Goal: Task Accomplishment & Management: Complete application form

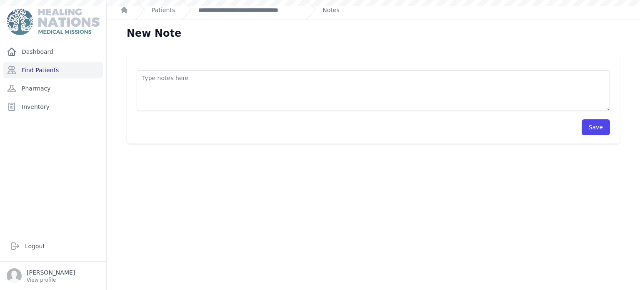
click at [605, 226] on div "New Note Save" at bounding box center [374, 165] width 534 height 290
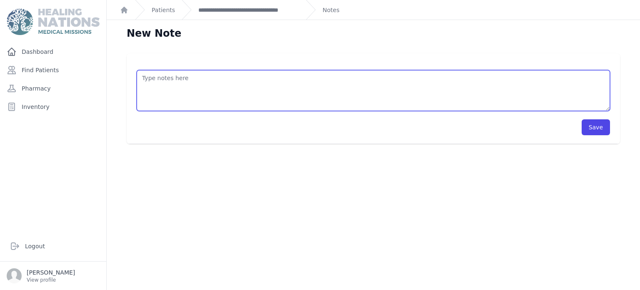
click at [157, 83] on textarea at bounding box center [374, 90] width 474 height 41
click at [350, 77] on textarea at bounding box center [374, 90] width 474 height 41
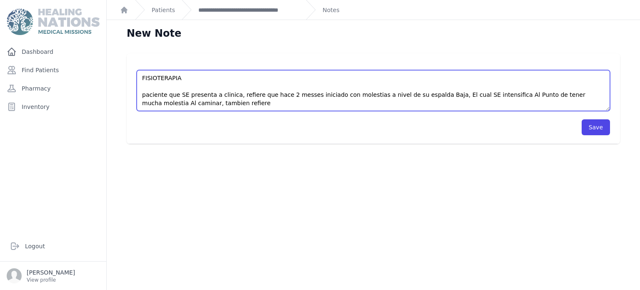
type textarea "FISIOTERAPIA paciente que SE presenta a clinica, refiere que hace 2 messes inic…"
click at [213, 109] on textarea "FISIOTERAPIA paciente que SE presenta a clinica, refiere que hace 2 messes inic…" at bounding box center [374, 90] width 474 height 41
click at [310, 103] on textarea "FISIOTERAPIA paciente que SE presenta a clinica, refiere que hace 2 messes inic…" at bounding box center [374, 90] width 474 height 41
click at [334, 107] on textarea "FISIOTERAPIA paciente que SE presenta a clinica, refiere que hace 2 messes inic…" at bounding box center [374, 90] width 474 height 41
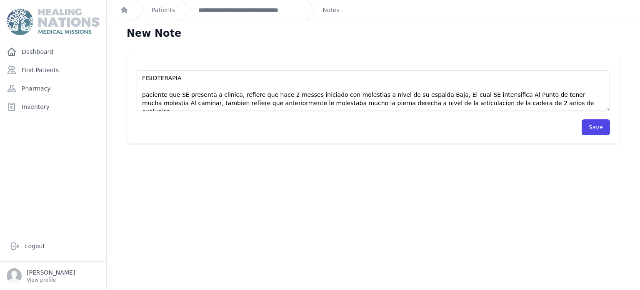
click at [572, 176] on div "New Note FISIOTERAPIA paciente que SE presenta a clinica, refiere que hace 2 me…" at bounding box center [374, 165] width 534 height 290
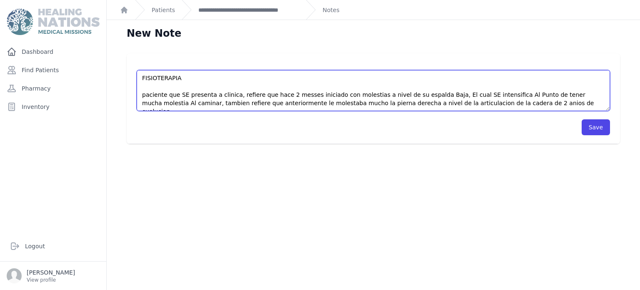
click at [497, 100] on textarea "FISIOTERAPIA paciente que SE presenta a clinica, refiere que hace 2 messes inic…" at bounding box center [374, 90] width 474 height 41
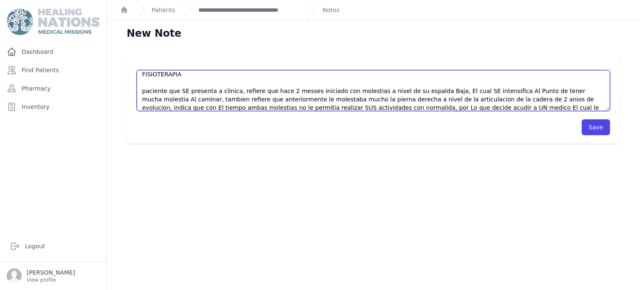
scroll to position [12, 0]
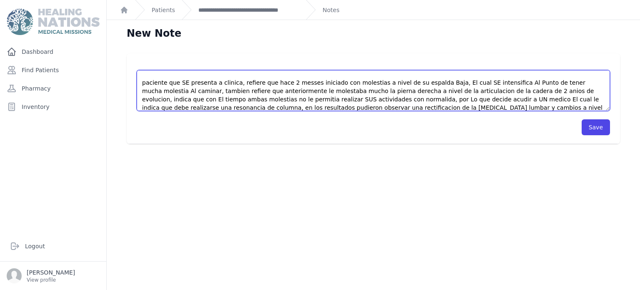
click at [380, 108] on textarea "FISIOTERAPIA paciente que SE presenta a clinica, refiere que hace 2 messes inic…" at bounding box center [374, 90] width 474 height 41
click at [430, 108] on textarea "FISIOTERAPIA paciente que SE presenta a clinica, refiere que hace 2 messes inic…" at bounding box center [374, 90] width 474 height 41
click at [442, 105] on textarea "FISIOTERAPIA paciente que SE presenta a clinica, refiere que hace 2 messes inic…" at bounding box center [374, 90] width 474 height 41
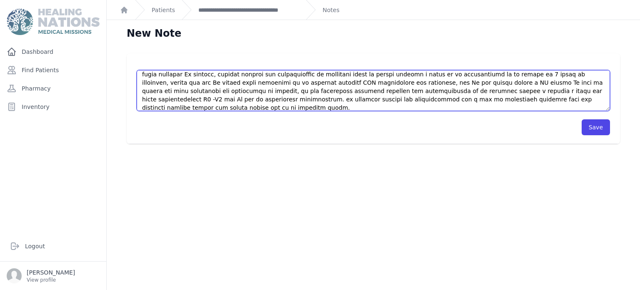
scroll to position [37, 0]
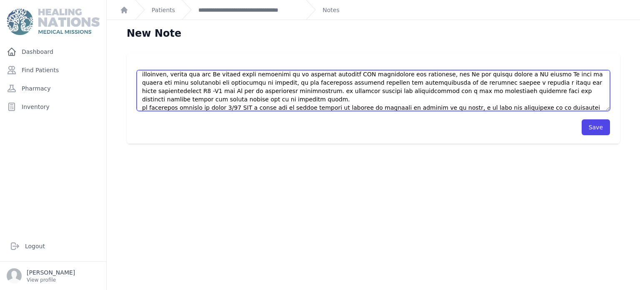
click at [388, 100] on textarea at bounding box center [374, 90] width 474 height 41
click at [435, 101] on textarea at bounding box center [374, 90] width 474 height 41
click at [511, 106] on textarea at bounding box center [374, 90] width 474 height 41
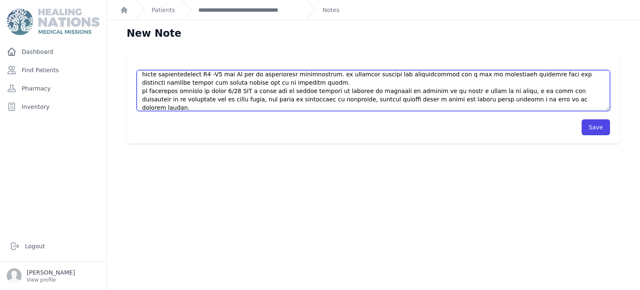
scroll to position [62, 0]
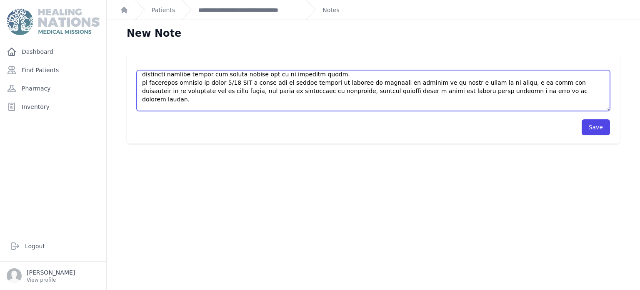
click at [193, 107] on textarea at bounding box center [374, 90] width 474 height 41
click at [270, 108] on textarea at bounding box center [374, 90] width 474 height 41
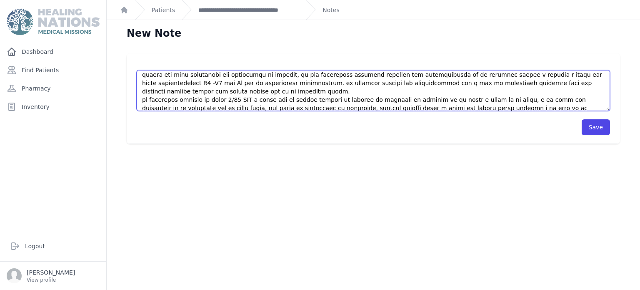
scroll to position [67, 0]
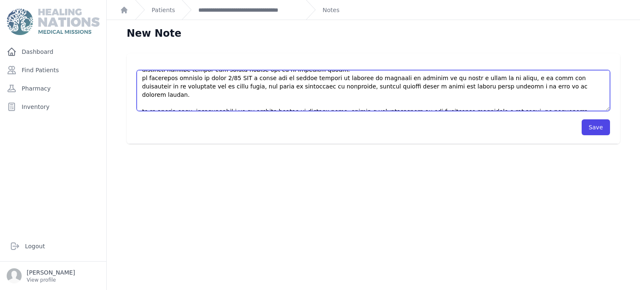
drag, startPoint x: 143, startPoint y: 77, endPoint x: 392, endPoint y: 100, distance: 250.5
click at [392, 100] on textarea at bounding box center [374, 90] width 474 height 41
type textarea "FISIOTERAPIA paciente que SE presenta a clinica, refiere que hace 2 messes inic…"
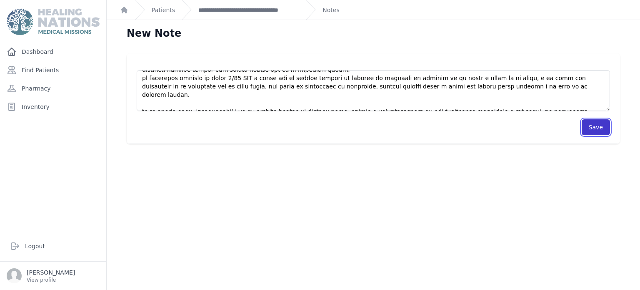
click at [589, 128] on button "Save" at bounding box center [596, 127] width 28 height 16
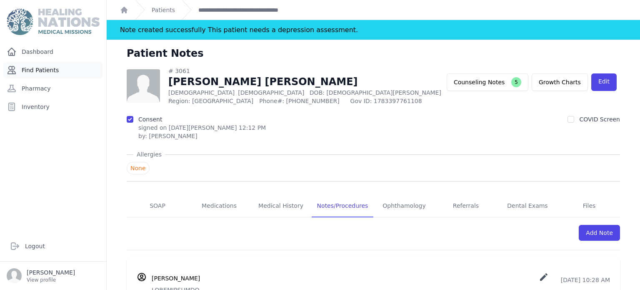
click at [74, 69] on link "Find Patients" at bounding box center [53, 70] width 100 height 17
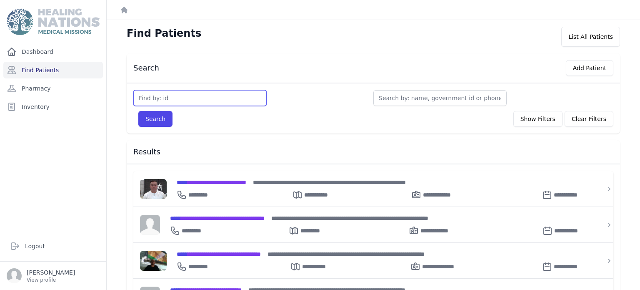
click at [220, 94] on input "text" at bounding box center [199, 98] width 133 height 16
type input "121"
click at [138, 111] on button "Search" at bounding box center [155, 119] width 34 height 16
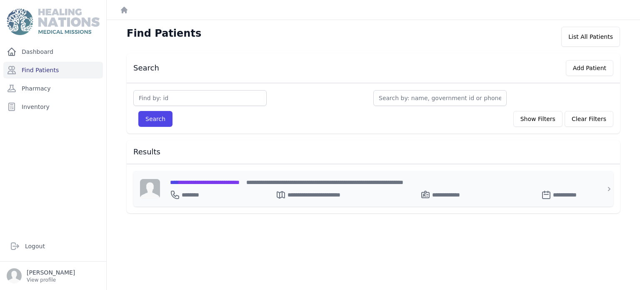
click at [215, 191] on div "**********" at bounding box center [378, 192] width 417 height 13
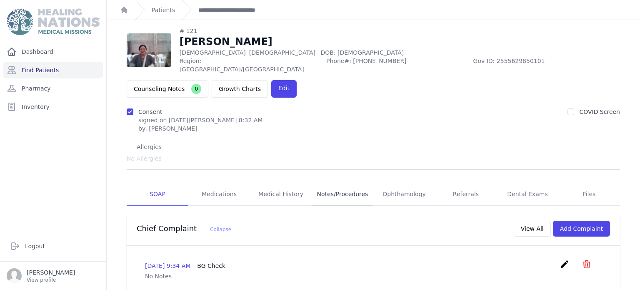
click at [325, 183] on link "Notes/Procedures" at bounding box center [343, 194] width 62 height 23
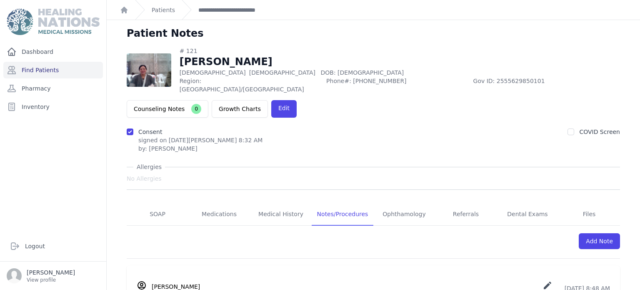
click at [621, 33] on div "Patient Notes" at bounding box center [373, 37] width 520 height 20
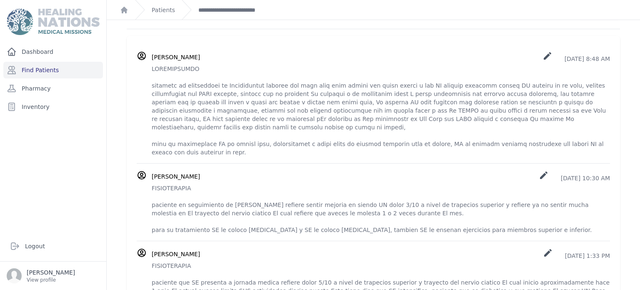
scroll to position [242, 0]
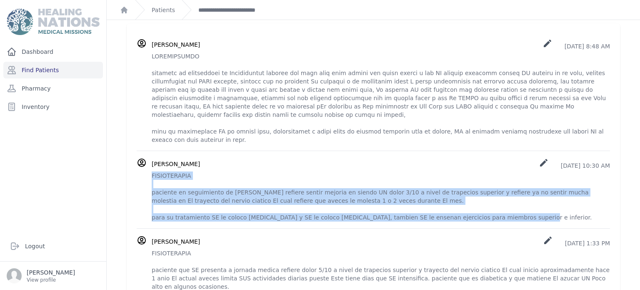
drag, startPoint x: 153, startPoint y: 135, endPoint x: 502, endPoint y: 180, distance: 352.3
click at [502, 180] on p "FISIOTERAPIA paciente en seguimiento de [PERSON_NAME] refiere sentir mejoria en…" at bounding box center [381, 196] width 459 height 50
copy p "FISIOTERAPIA paciente en seguimiento de Fisioterapia refiere sentir mejoria en …"
click at [474, 158] on div "[PERSON_NAME] create [DATE] 10:30 AM" at bounding box center [381, 164] width 459 height 12
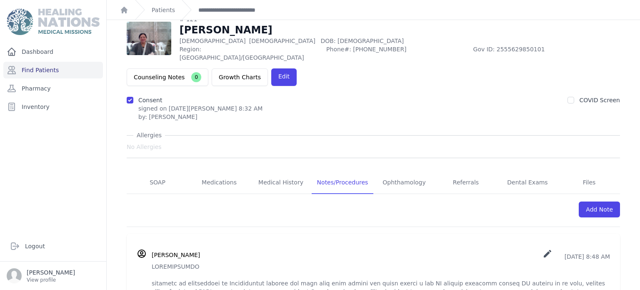
scroll to position [0, 0]
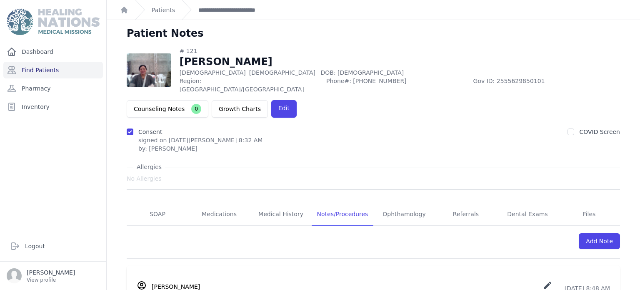
click at [602, 232] on div "Add Note" at bounding box center [374, 245] width 494 height 26
click at [603, 233] on link "Add Note" at bounding box center [599, 241] width 41 height 16
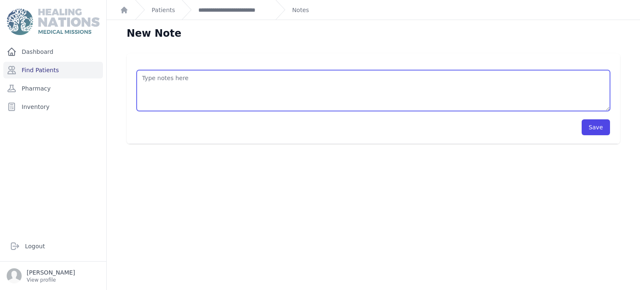
click at [292, 92] on textarea at bounding box center [374, 90] width 474 height 41
paste textarea "FISIOTERAPIA paciente en seguimiento de [PERSON_NAME] refiere sentir mejoria en…"
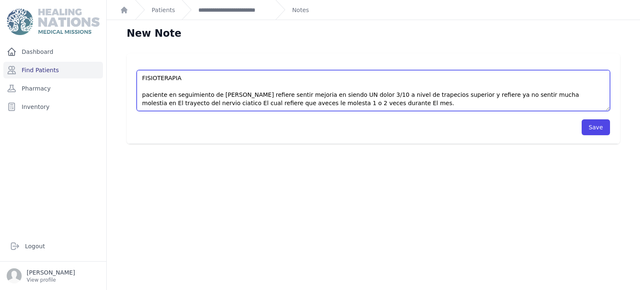
click at [301, 96] on textarea "FISIOTERAPIA paciente en seguimiento de [PERSON_NAME] refiere sentir mejoria en…" at bounding box center [374, 90] width 474 height 41
click at [310, 97] on textarea "FISIOTERAPIA paciente en seguimiento de [PERSON_NAME] refiere sentir mejoria en…" at bounding box center [374, 90] width 474 height 41
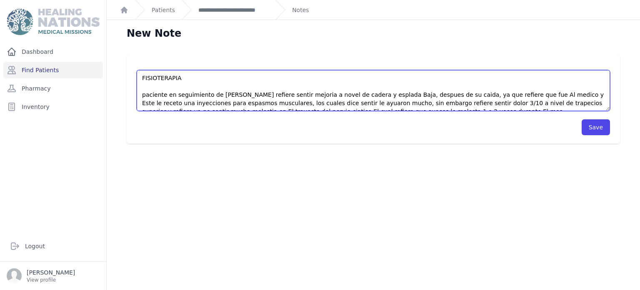
click at [439, 102] on textarea "FISIOTERAPIA paciente en seguimiento de [PERSON_NAME] refiere sentir mejoria a …" at bounding box center [374, 90] width 474 height 41
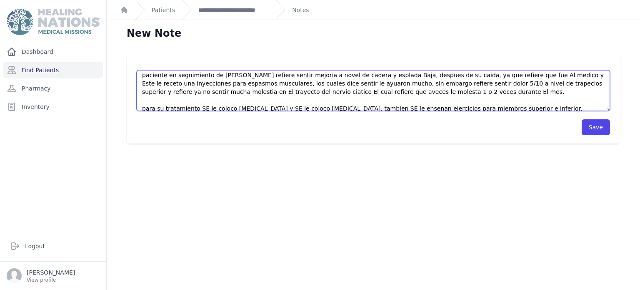
scroll to position [19, 0]
click at [524, 83] on textarea "FISIOTERAPIA paciente en seguimiento de [PERSON_NAME] refiere sentir mejoria a …" at bounding box center [374, 90] width 474 height 41
drag, startPoint x: 524, startPoint y: 83, endPoint x: 494, endPoint y: 93, distance: 32.0
click at [494, 93] on textarea "FISIOTERAPIA paciente en seguimiento de [PERSON_NAME] refiere sentir mejoria a …" at bounding box center [374, 90] width 474 height 41
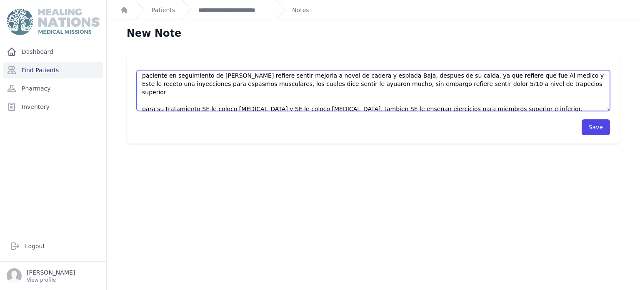
scroll to position [17, 0]
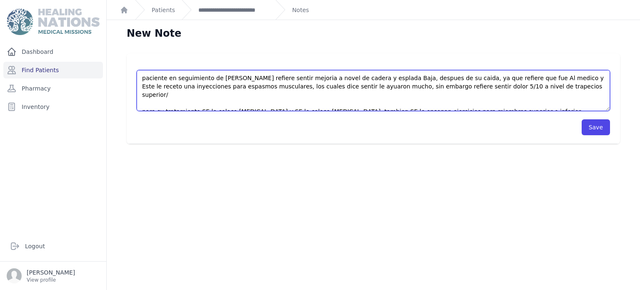
click at [490, 100] on textarea "FISIOTERAPIA paciente en seguimiento de [PERSON_NAME] refiere sentir mejoria a …" at bounding box center [374, 90] width 474 height 41
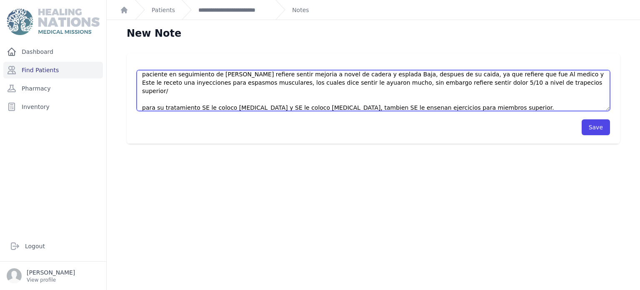
click at [171, 70] on textarea "FISIOTERAPIA paciente en seguimiento de [PERSON_NAME] refiere sentir mejoria a …" at bounding box center [374, 90] width 474 height 41
click at [168, 90] on textarea "FISIOTERAPIA paciente en seguimiento de [PERSON_NAME] refiere sentir mejoria a …" at bounding box center [374, 90] width 474 height 41
type textarea "FISIOTERAPIA paciente en seguimiento de [PERSON_NAME] refiere sentir mejoria a …"
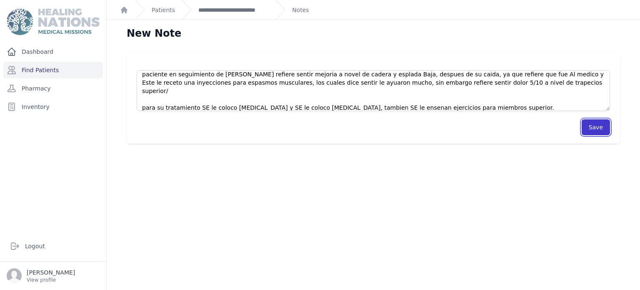
click at [599, 120] on button "Save" at bounding box center [596, 127] width 28 height 16
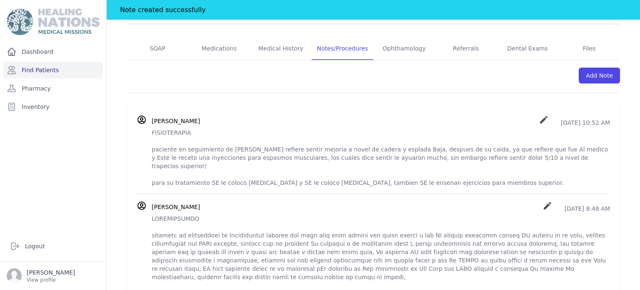
scroll to position [188, 0]
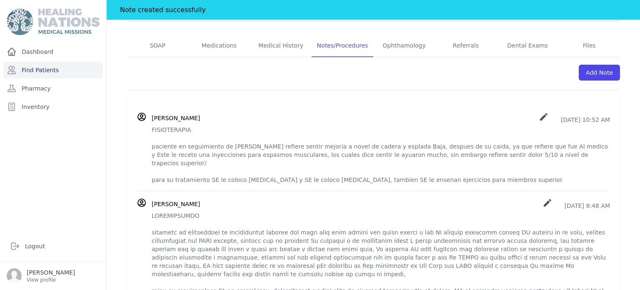
click at [539, 112] on icon "create" at bounding box center [544, 117] width 10 height 10
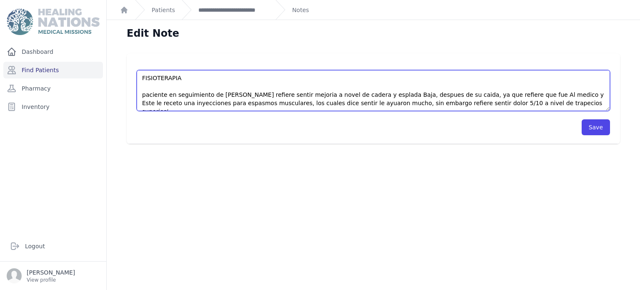
click at [311, 95] on textarea "FISIOTERAPIA paciente en seguimiento de [PERSON_NAME] refiere sentir mejoria a …" at bounding box center [374, 90] width 474 height 41
click at [363, 95] on textarea "FISIOTERAPIA paciente en seguimiento de [PERSON_NAME] refiere sentir mejoria a …" at bounding box center [374, 90] width 474 height 41
click at [585, 94] on textarea "FISIOTERAPIA paciente en seguimiento de [PERSON_NAME] refiere sentir mejoria a …" at bounding box center [374, 90] width 474 height 41
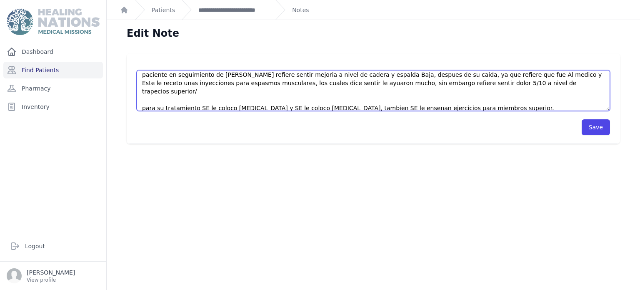
scroll to position [25, 0]
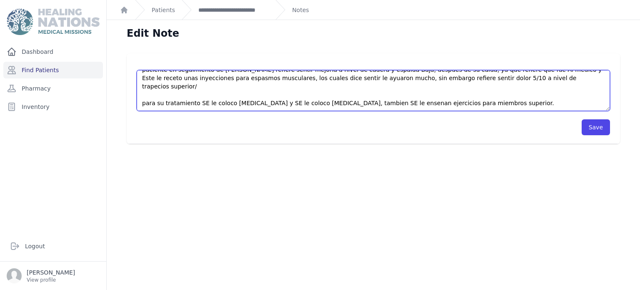
click at [539, 81] on textarea "FISIOTERAPIA paciente en seguimiento de [PERSON_NAME] refiere sentir mejoria a …" at bounding box center [374, 90] width 474 height 41
type textarea "FISIOTERAPIA paciente en seguimiento de [PERSON_NAME] refiere sentir mejoria a …"
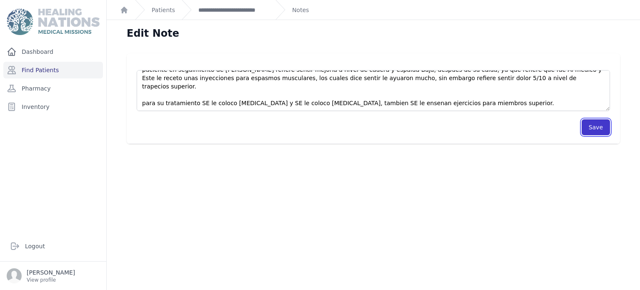
click at [602, 130] on button "Save" at bounding box center [596, 127] width 28 height 16
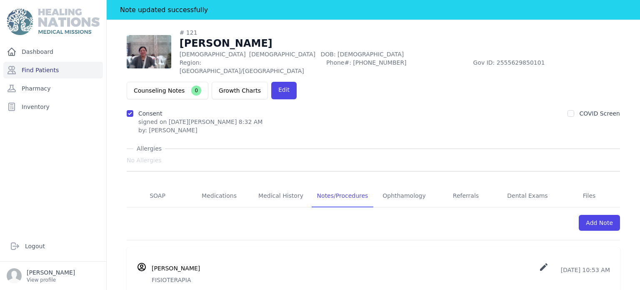
scroll to position [37, 0]
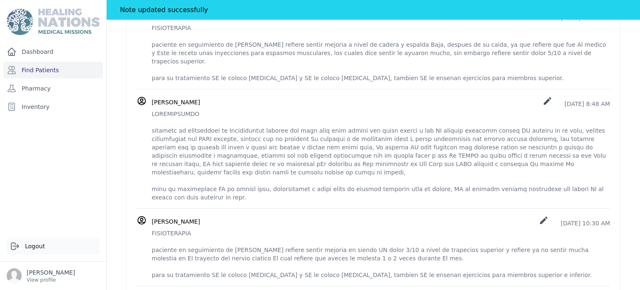
click at [54, 238] on link "Logout" at bounding box center [53, 246] width 93 height 17
